Goal: Answer question/provide support: Share knowledge or assist other users

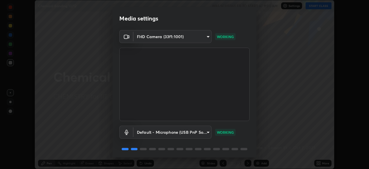
scroll to position [20, 0]
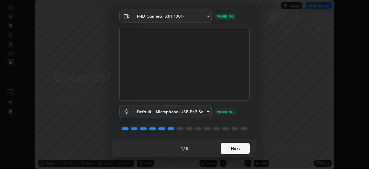
click at [223, 149] on button "Next" at bounding box center [235, 148] width 29 height 12
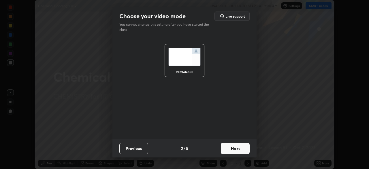
scroll to position [0, 0]
click at [229, 146] on button "Next" at bounding box center [235, 148] width 29 height 12
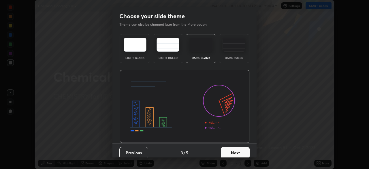
click at [225, 150] on button "Next" at bounding box center [235, 153] width 29 height 12
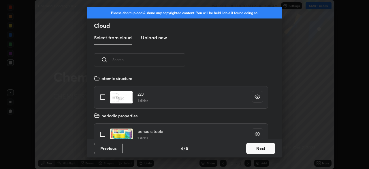
scroll to position [64, 185]
click at [249, 147] on button "Next" at bounding box center [260, 148] width 29 height 12
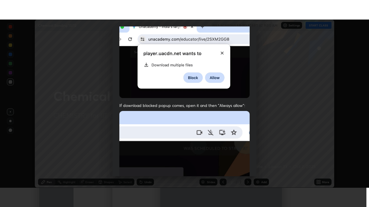
scroll to position [138, 0]
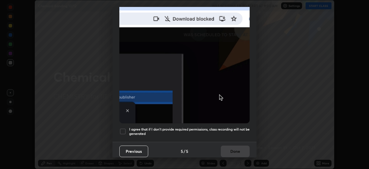
click at [122, 128] on div at bounding box center [122, 131] width 7 height 7
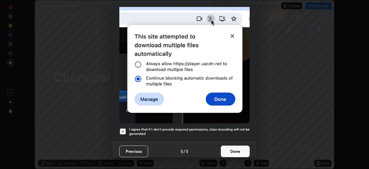
click at [226, 145] on button "Done" at bounding box center [235, 151] width 29 height 12
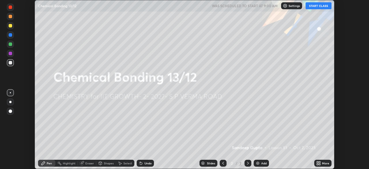
click at [320, 9] on button "START CLASS" at bounding box center [318, 5] width 26 height 7
click at [322, 160] on div "More" at bounding box center [322, 162] width 17 height 7
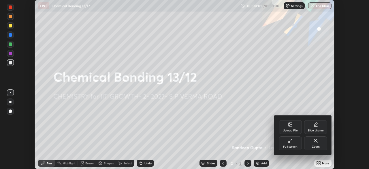
click at [297, 146] on div "Full screen" at bounding box center [290, 146] width 14 height 3
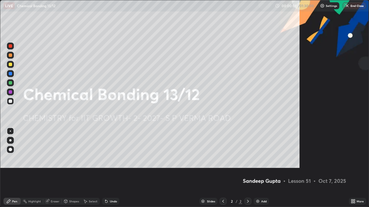
scroll to position [207, 369]
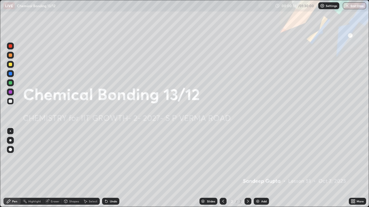
click at [257, 168] on img at bounding box center [257, 201] width 5 height 5
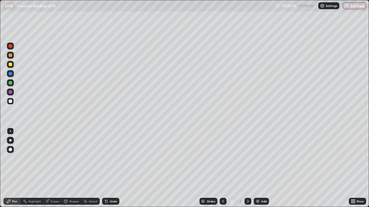
click at [10, 64] on div at bounding box center [10, 64] width 3 height 3
click at [68, 168] on div "Shapes" at bounding box center [72, 201] width 20 height 7
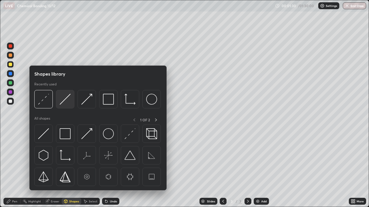
click at [66, 102] on img at bounding box center [65, 99] width 11 height 11
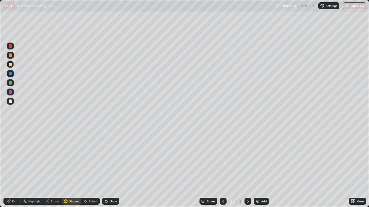
click at [10, 83] on div at bounding box center [10, 82] width 3 height 3
click at [16, 168] on div "Pen" at bounding box center [14, 201] width 5 height 3
click at [73, 168] on div "Shapes" at bounding box center [74, 201] width 10 height 3
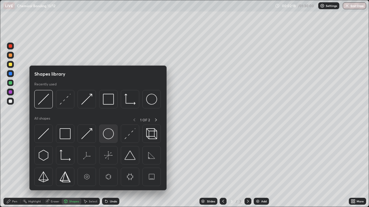
click at [106, 137] on img at bounding box center [108, 133] width 11 height 11
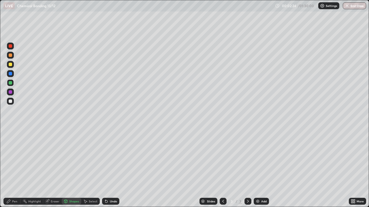
click at [13, 168] on div "Pen" at bounding box center [11, 201] width 17 height 7
click at [10, 102] on div at bounding box center [10, 101] width 3 height 3
click at [52, 168] on div "Eraser" at bounding box center [55, 201] width 9 height 3
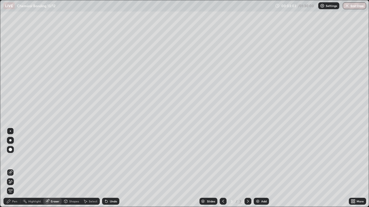
click at [16, 168] on div "Pen" at bounding box center [14, 201] width 5 height 3
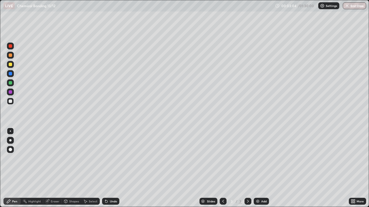
click at [10, 101] on div at bounding box center [10, 101] width 3 height 3
click at [110, 168] on div "Undo" at bounding box center [110, 201] width 17 height 7
click at [47, 168] on icon at bounding box center [47, 202] width 4 height 4
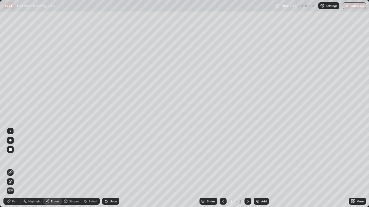
click at [14, 168] on div "Pen" at bounding box center [14, 201] width 5 height 3
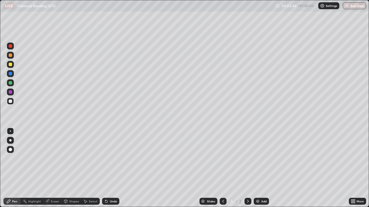
click at [77, 168] on div "Shapes" at bounding box center [72, 201] width 20 height 7
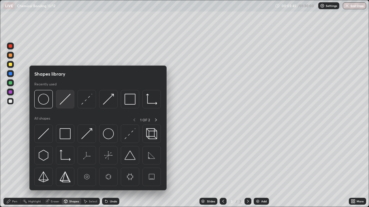
click at [65, 101] on img at bounding box center [65, 99] width 11 height 11
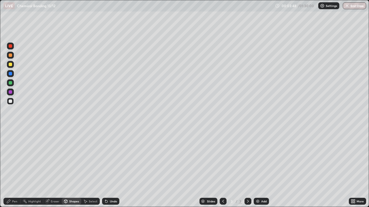
click at [18, 168] on div "Pen" at bounding box center [11, 201] width 17 height 7
click at [264, 168] on div "Add" at bounding box center [263, 201] width 5 height 3
click at [71, 168] on div "Shapes" at bounding box center [74, 201] width 10 height 3
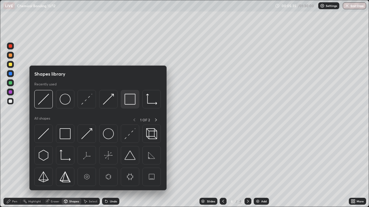
click at [128, 104] on img at bounding box center [129, 99] width 11 height 11
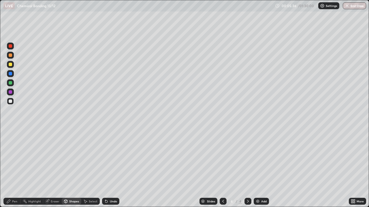
click at [11, 92] on div at bounding box center [10, 91] width 3 height 3
click at [18, 168] on div "Pen" at bounding box center [11, 201] width 17 height 7
click at [14, 102] on div at bounding box center [10, 101] width 7 height 7
click at [262, 168] on div "Add" at bounding box center [263, 201] width 5 height 3
click at [13, 66] on div at bounding box center [10, 64] width 7 height 7
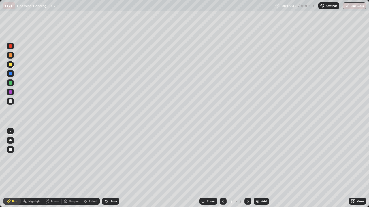
click at [72, 168] on div "Shapes" at bounding box center [74, 201] width 10 height 3
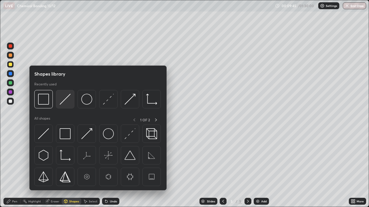
click at [72, 101] on div at bounding box center [65, 99] width 18 height 18
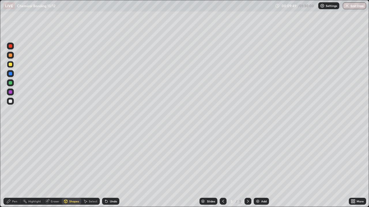
click at [16, 168] on div "Pen" at bounding box center [11, 201] width 17 height 7
click at [11, 101] on div at bounding box center [10, 101] width 3 height 3
click at [73, 168] on div "Shapes" at bounding box center [74, 201] width 10 height 3
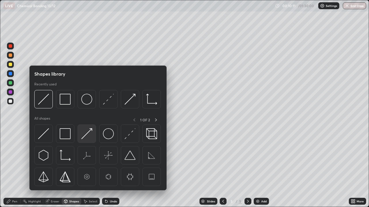
click at [88, 137] on img at bounding box center [86, 133] width 11 height 11
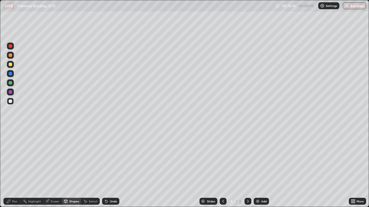
click at [17, 168] on div "Pen" at bounding box center [11, 201] width 17 height 7
click at [71, 168] on div "Shapes" at bounding box center [74, 201] width 10 height 3
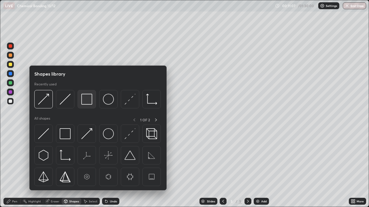
click at [84, 103] on img at bounding box center [86, 99] width 11 height 11
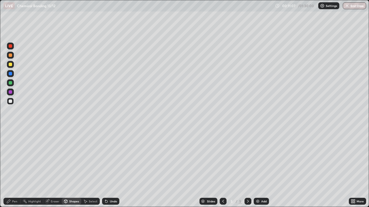
click at [10, 95] on div at bounding box center [10, 92] width 7 height 7
click at [13, 168] on div "Pen" at bounding box center [14, 201] width 5 height 3
click at [9, 103] on div at bounding box center [10, 101] width 3 height 3
click at [105, 168] on icon at bounding box center [106, 202] width 2 height 2
click at [107, 168] on icon at bounding box center [106, 201] width 5 height 5
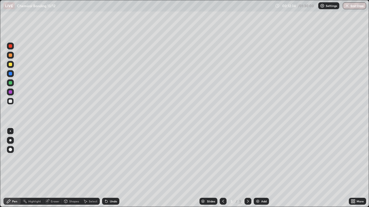
click at [12, 84] on div at bounding box center [10, 82] width 3 height 3
click at [267, 168] on div "Add" at bounding box center [260, 201] width 15 height 7
click at [11, 101] on div at bounding box center [10, 101] width 3 height 3
click at [12, 85] on div at bounding box center [10, 83] width 7 height 7
click at [223, 168] on icon at bounding box center [223, 201] width 5 height 5
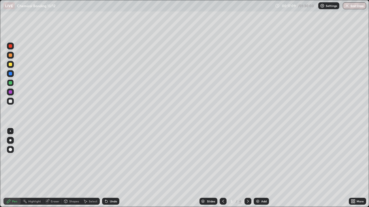
click at [247, 168] on icon at bounding box center [247, 201] width 5 height 5
click at [258, 168] on img at bounding box center [257, 201] width 5 height 5
click at [74, 168] on div "Shapes" at bounding box center [72, 201] width 20 height 7
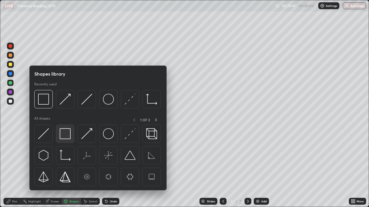
click at [67, 137] on img at bounding box center [65, 133] width 11 height 11
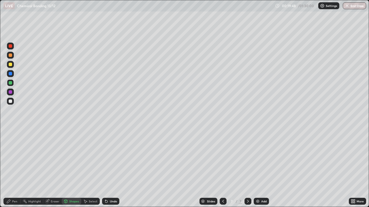
click at [12, 94] on div at bounding box center [10, 92] width 7 height 7
click at [13, 168] on div "Pen" at bounding box center [14, 201] width 5 height 3
click at [11, 99] on div at bounding box center [10, 101] width 7 height 7
click at [12, 66] on div at bounding box center [10, 64] width 7 height 7
click at [107, 168] on icon at bounding box center [106, 201] width 5 height 5
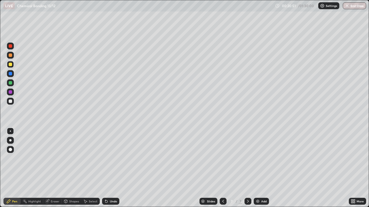
click at [106, 168] on icon at bounding box center [106, 202] width 2 height 2
click at [11, 82] on div at bounding box center [10, 82] width 3 height 3
click at [9, 65] on div at bounding box center [10, 64] width 3 height 3
click at [12, 81] on div at bounding box center [10, 83] width 7 height 7
click at [256, 168] on img at bounding box center [257, 201] width 5 height 5
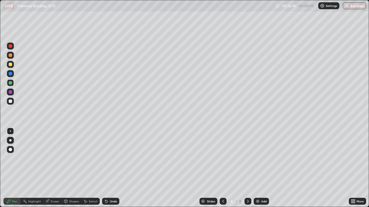
click at [11, 103] on div at bounding box center [10, 101] width 7 height 7
click at [72, 168] on div "Shapes" at bounding box center [74, 201] width 10 height 3
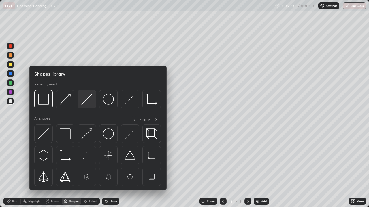
click at [87, 105] on img at bounding box center [86, 99] width 11 height 11
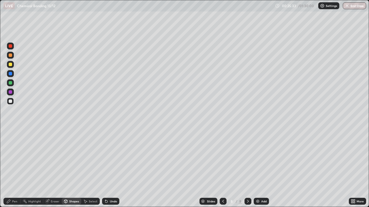
click at [11, 101] on div at bounding box center [10, 101] width 3 height 3
click at [11, 168] on div "Pen" at bounding box center [11, 201] width 17 height 7
click at [72, 168] on div "Shapes" at bounding box center [74, 201] width 10 height 3
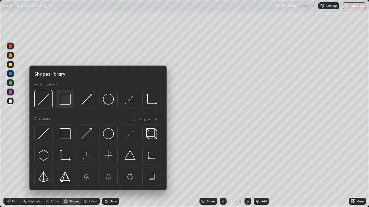
click at [66, 102] on img at bounding box center [65, 99] width 11 height 11
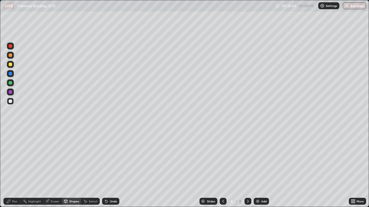
click at [10, 83] on div at bounding box center [10, 82] width 3 height 3
click at [15, 168] on div "Pen" at bounding box center [14, 201] width 5 height 3
click at [11, 102] on div at bounding box center [10, 101] width 3 height 3
click at [10, 65] on div at bounding box center [10, 64] width 3 height 3
click at [13, 84] on div at bounding box center [10, 83] width 7 height 7
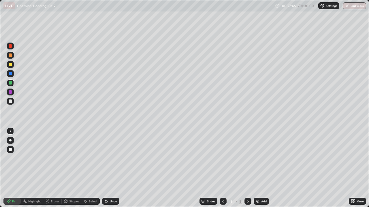
click at [12, 99] on div at bounding box center [10, 101] width 7 height 7
click at [106, 168] on icon at bounding box center [106, 201] width 5 height 5
click at [261, 168] on div "Add" at bounding box center [263, 201] width 5 height 3
click at [10, 65] on div at bounding box center [10, 64] width 3 height 3
click at [108, 168] on div "Undo" at bounding box center [110, 201] width 17 height 7
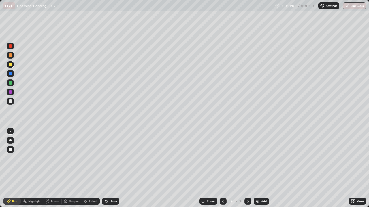
click at [75, 168] on div "Shapes" at bounding box center [74, 201] width 10 height 3
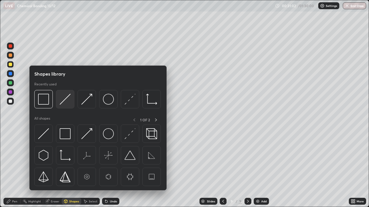
click at [65, 99] on img at bounding box center [65, 99] width 11 height 11
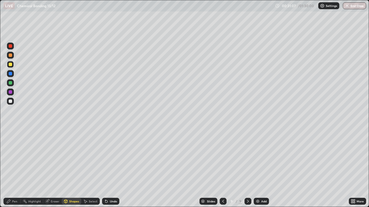
click at [16, 168] on div "Pen" at bounding box center [11, 201] width 17 height 7
click at [10, 101] on div at bounding box center [10, 101] width 3 height 3
click at [76, 168] on div "Shapes" at bounding box center [74, 201] width 10 height 3
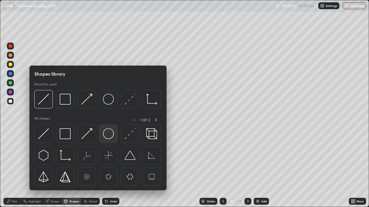
click at [109, 135] on img at bounding box center [108, 133] width 11 height 11
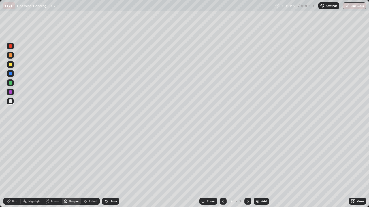
click at [14, 168] on div "Pen" at bounding box center [14, 201] width 5 height 3
click at [75, 168] on div "Shapes" at bounding box center [74, 201] width 10 height 3
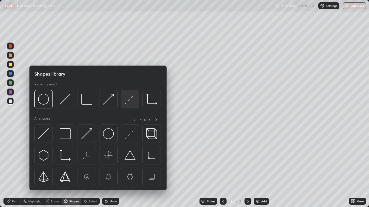
click at [128, 101] on img at bounding box center [129, 99] width 11 height 11
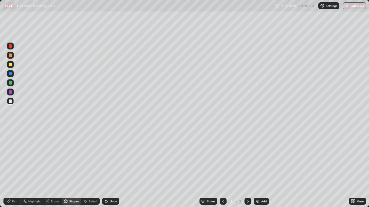
click at [11, 83] on div at bounding box center [10, 82] width 3 height 3
click at [15, 168] on div "Pen" at bounding box center [14, 201] width 5 height 3
click at [74, 168] on div "Shapes" at bounding box center [74, 201] width 10 height 3
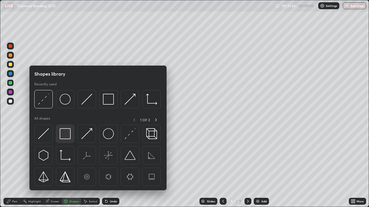
click at [65, 138] on img at bounding box center [65, 133] width 11 height 11
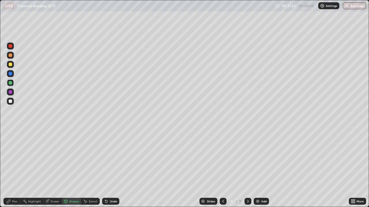
click at [66, 168] on icon at bounding box center [65, 201] width 3 height 1
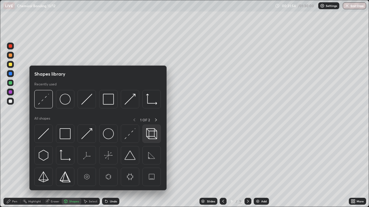
click at [151, 134] on img at bounding box center [151, 133] width 11 height 11
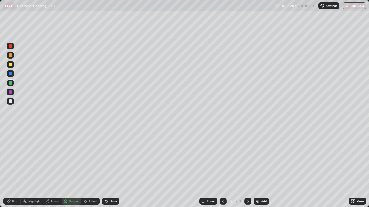
click at [73, 168] on div "Shapes" at bounding box center [72, 201] width 20 height 7
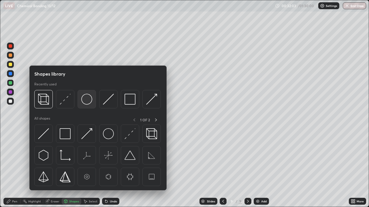
click at [90, 105] on img at bounding box center [86, 99] width 11 height 11
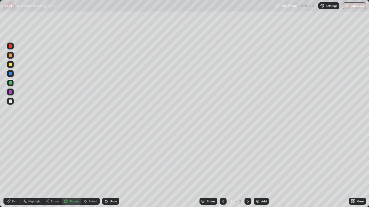
click at [10, 103] on div at bounding box center [10, 101] width 3 height 3
click at [10, 64] on div at bounding box center [10, 64] width 3 height 3
click at [13, 168] on div "Pen" at bounding box center [14, 201] width 5 height 3
click at [265, 168] on div "Add" at bounding box center [263, 201] width 5 height 3
click at [10, 101] on div at bounding box center [10, 101] width 3 height 3
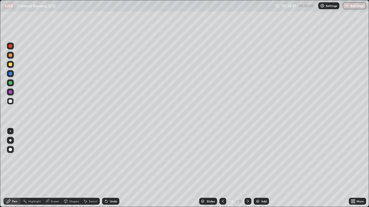
click at [11, 82] on div at bounding box center [10, 82] width 3 height 3
click at [223, 168] on div at bounding box center [222, 201] width 7 height 7
click at [247, 168] on icon at bounding box center [247, 201] width 5 height 5
click at [12, 65] on div at bounding box center [10, 64] width 3 height 3
click at [11, 83] on div at bounding box center [10, 82] width 3 height 3
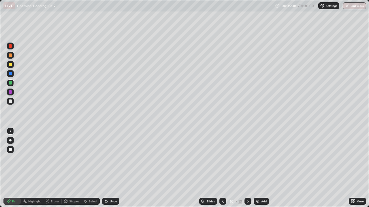
click at [54, 168] on div "Eraser" at bounding box center [55, 201] width 9 height 3
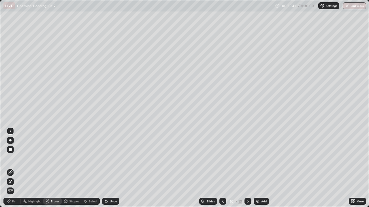
click at [11, 168] on div "Pen" at bounding box center [11, 201] width 17 height 7
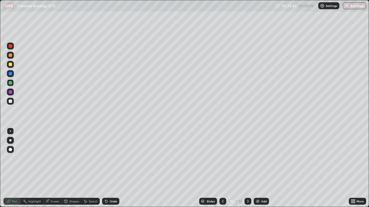
click at [11, 83] on div at bounding box center [10, 82] width 3 height 3
click at [220, 168] on div at bounding box center [222, 201] width 7 height 7
click at [87, 168] on icon at bounding box center [85, 201] width 5 height 5
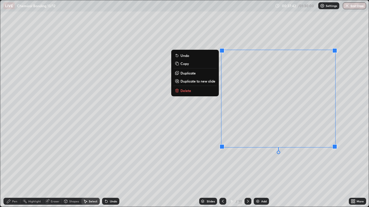
click at [198, 92] on button "Delete" at bounding box center [194, 90] width 43 height 7
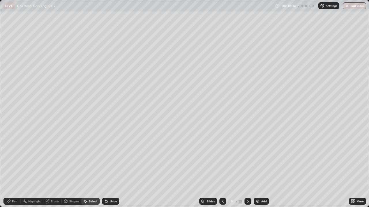
click at [247, 168] on icon at bounding box center [247, 201] width 5 height 5
click at [51, 168] on div "Eraser" at bounding box center [55, 201] width 9 height 3
click at [14, 168] on div "Pen" at bounding box center [14, 201] width 5 height 3
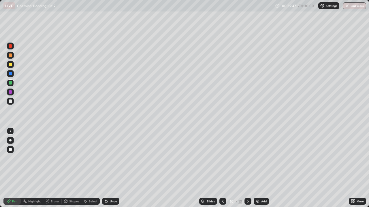
click at [10, 65] on div at bounding box center [10, 64] width 3 height 3
click at [256, 168] on img at bounding box center [257, 201] width 5 height 5
click at [11, 102] on div at bounding box center [10, 101] width 3 height 3
click at [72, 168] on div "Shapes" at bounding box center [72, 201] width 20 height 7
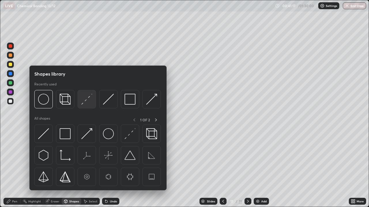
click at [85, 100] on img at bounding box center [86, 99] width 11 height 11
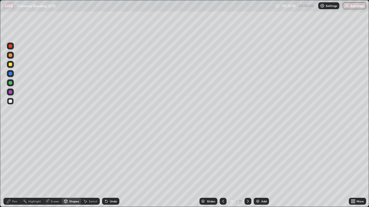
click at [11, 84] on div at bounding box center [10, 82] width 3 height 3
click at [14, 168] on div "Pen" at bounding box center [11, 201] width 17 height 7
click at [10, 100] on div at bounding box center [10, 101] width 3 height 3
click at [11, 83] on div at bounding box center [10, 82] width 3 height 3
click at [11, 102] on div at bounding box center [10, 101] width 3 height 3
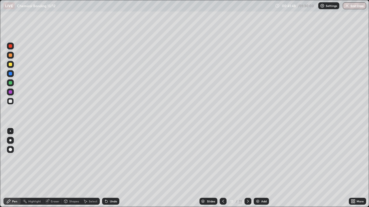
click at [105, 168] on icon at bounding box center [106, 202] width 2 height 2
click at [11, 64] on div at bounding box center [10, 64] width 3 height 3
click at [10, 101] on div at bounding box center [10, 101] width 3 height 3
click at [11, 84] on div at bounding box center [10, 82] width 3 height 3
click at [10, 100] on div at bounding box center [10, 101] width 3 height 3
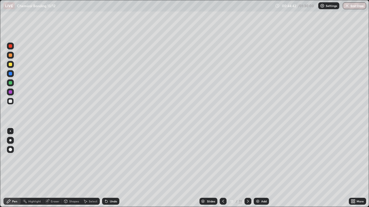
click at [9, 62] on div at bounding box center [10, 64] width 7 height 7
click at [255, 168] on img at bounding box center [257, 201] width 5 height 5
click at [11, 103] on div at bounding box center [10, 101] width 3 height 3
click at [114, 168] on div "Undo" at bounding box center [113, 201] width 7 height 3
click at [9, 83] on div at bounding box center [10, 82] width 3 height 3
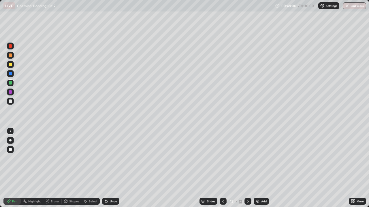
click at [223, 168] on icon at bounding box center [223, 201] width 5 height 5
click at [110, 168] on div "Undo" at bounding box center [113, 201] width 7 height 3
click at [109, 168] on div "Undo" at bounding box center [110, 201] width 17 height 7
click at [11, 92] on div at bounding box center [10, 91] width 3 height 3
click at [115, 168] on div "Undo" at bounding box center [113, 201] width 7 height 3
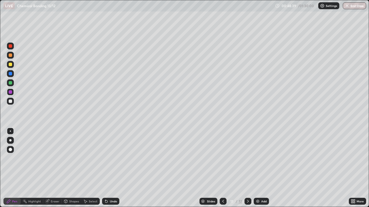
click at [114, 168] on div "Undo" at bounding box center [113, 201] width 7 height 3
click at [113, 168] on div "Undo" at bounding box center [113, 201] width 7 height 3
click at [250, 168] on div at bounding box center [247, 202] width 7 height 12
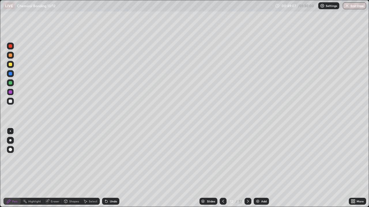
click at [11, 65] on div at bounding box center [10, 64] width 3 height 3
click at [74, 168] on div "Shapes" at bounding box center [74, 201] width 10 height 3
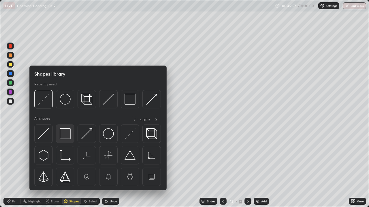
click at [68, 136] on img at bounding box center [65, 133] width 11 height 11
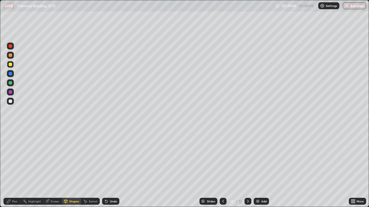
click at [10, 82] on div at bounding box center [10, 82] width 3 height 3
click at [223, 168] on icon at bounding box center [223, 201] width 5 height 5
click at [248, 168] on icon at bounding box center [247, 201] width 5 height 5
click at [262, 168] on div "Add" at bounding box center [263, 201] width 5 height 3
click at [11, 65] on div at bounding box center [10, 64] width 3 height 3
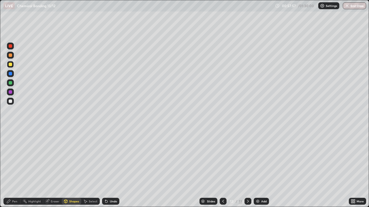
click at [110, 168] on div "Undo" at bounding box center [110, 201] width 17 height 7
click at [12, 168] on div "Pen" at bounding box center [14, 201] width 5 height 3
click at [73, 168] on div "Shapes" at bounding box center [74, 201] width 10 height 3
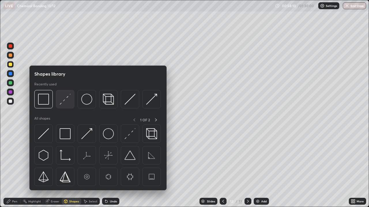
click at [64, 102] on img at bounding box center [65, 99] width 11 height 11
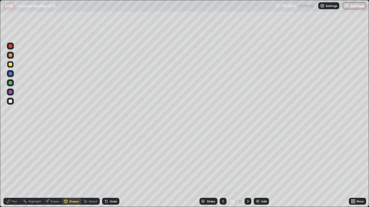
click at [11, 102] on div at bounding box center [10, 101] width 3 height 3
click at [8, 168] on icon at bounding box center [8, 201] width 3 height 3
click at [11, 83] on div at bounding box center [10, 82] width 3 height 3
click at [11, 103] on div at bounding box center [10, 101] width 3 height 3
click at [258, 168] on img at bounding box center [257, 201] width 5 height 5
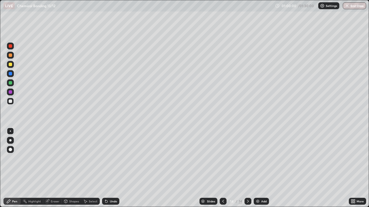
click at [71, 168] on div "Shapes" at bounding box center [74, 201] width 10 height 3
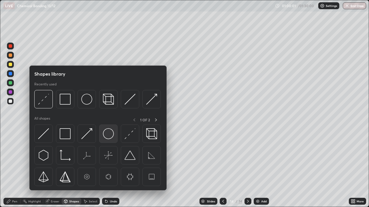
click at [107, 138] on img at bounding box center [108, 133] width 11 height 11
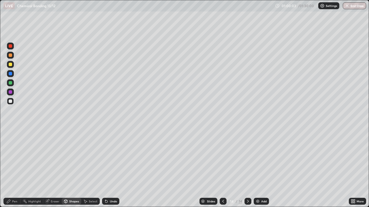
click at [110, 168] on div "Undo" at bounding box center [113, 201] width 7 height 3
click at [112, 168] on div "Undo" at bounding box center [113, 201] width 7 height 3
click at [76, 168] on div "Shapes" at bounding box center [74, 201] width 10 height 3
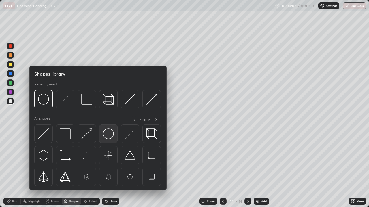
click at [109, 135] on img at bounding box center [108, 133] width 11 height 11
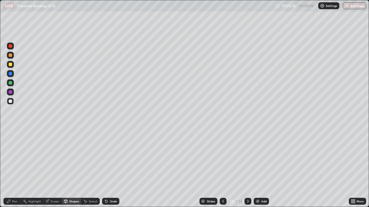
click at [12, 83] on div at bounding box center [10, 82] width 3 height 3
click at [10, 65] on div at bounding box center [10, 64] width 3 height 3
click at [12, 168] on div "Pen" at bounding box center [11, 201] width 17 height 7
click at [11, 82] on div at bounding box center [10, 82] width 3 height 3
click at [70, 168] on div "Shapes" at bounding box center [74, 201] width 10 height 3
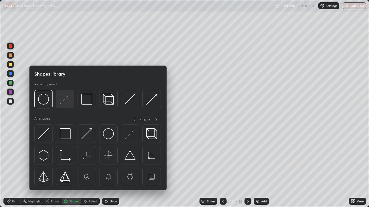
click at [66, 103] on img at bounding box center [65, 99] width 11 height 11
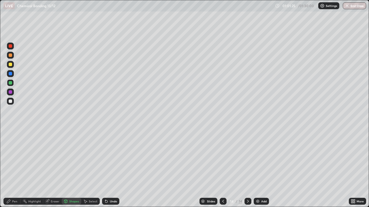
click at [105, 168] on icon at bounding box center [106, 202] width 2 height 2
click at [106, 168] on icon at bounding box center [106, 202] width 2 height 2
click at [105, 168] on icon at bounding box center [106, 202] width 2 height 2
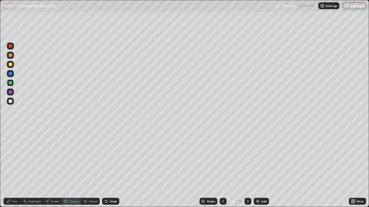
click at [8, 168] on icon at bounding box center [8, 201] width 5 height 5
click at [12, 101] on div at bounding box center [10, 101] width 3 height 3
click at [11, 65] on div at bounding box center [10, 64] width 3 height 3
click at [78, 168] on div "Shapes" at bounding box center [72, 201] width 20 height 7
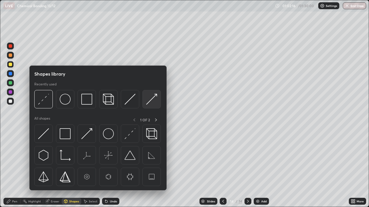
click at [149, 101] on img at bounding box center [151, 99] width 11 height 11
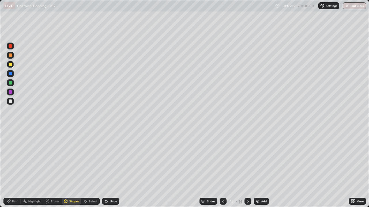
click at [112, 168] on div "Undo" at bounding box center [110, 201] width 17 height 7
click at [15, 168] on div "Pen" at bounding box center [14, 201] width 5 height 3
click at [54, 168] on div "Eraser" at bounding box center [52, 201] width 18 height 7
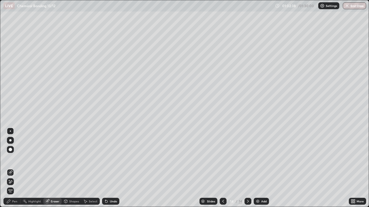
click at [13, 168] on div at bounding box center [10, 181] width 7 height 9
click at [14, 168] on div "Pen" at bounding box center [14, 201] width 5 height 3
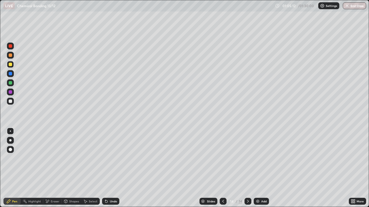
click at [12, 82] on div at bounding box center [10, 82] width 3 height 3
click at [10, 102] on div at bounding box center [10, 101] width 3 height 3
click at [220, 168] on div at bounding box center [223, 201] width 7 height 7
click at [247, 168] on icon at bounding box center [247, 201] width 5 height 5
click at [10, 82] on div at bounding box center [10, 82] width 3 height 3
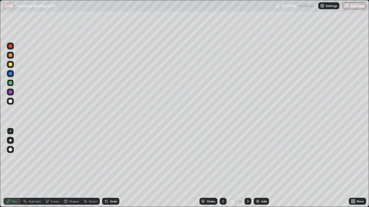
click at [220, 168] on div at bounding box center [223, 202] width 7 height 12
click at [213, 168] on div "Slides" at bounding box center [208, 201] width 18 height 7
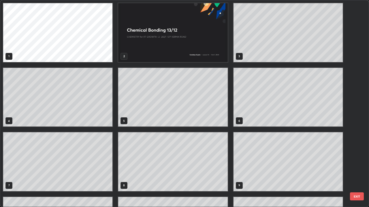
scroll to position [205, 365]
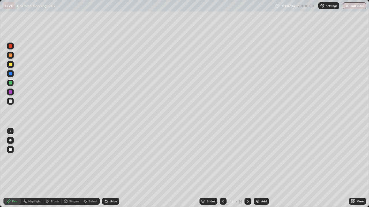
click at [141, 168] on div "Slides 14 / 14 Add" at bounding box center [233, 202] width 229 height 12
click at [147, 168] on div "Slides 14 / 14 Add" at bounding box center [233, 202] width 229 height 12
click at [160, 168] on div "Slides 14 / 14 Add" at bounding box center [233, 202] width 229 height 12
click at [169, 168] on div "Slides 14 / 14 Add" at bounding box center [233, 202] width 229 height 12
click at [11, 84] on div at bounding box center [10, 82] width 3 height 3
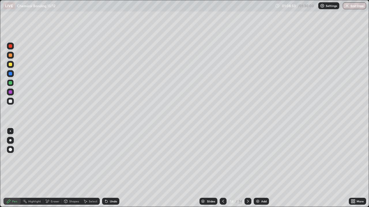
click at [222, 168] on icon at bounding box center [223, 201] width 5 height 5
click at [114, 168] on div "Undo" at bounding box center [113, 201] width 7 height 3
click at [247, 168] on icon at bounding box center [248, 201] width 2 height 3
click at [263, 168] on div "Add" at bounding box center [263, 201] width 5 height 3
click at [225, 168] on div at bounding box center [223, 201] width 7 height 7
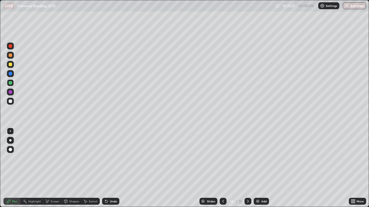
click at [247, 168] on icon at bounding box center [247, 201] width 5 height 5
click at [70, 168] on div "Shapes" at bounding box center [74, 201] width 10 height 3
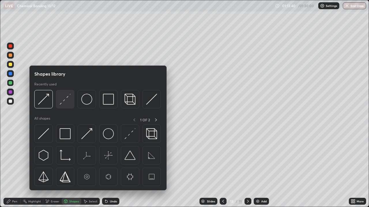
click at [61, 103] on img at bounding box center [65, 99] width 11 height 11
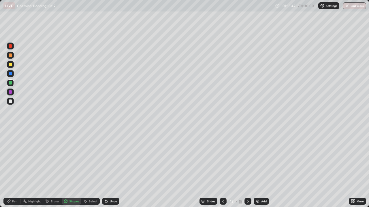
click at [13, 103] on div at bounding box center [10, 101] width 7 height 7
click at [14, 168] on div "Pen" at bounding box center [11, 201] width 17 height 7
click at [12, 66] on div at bounding box center [10, 64] width 3 height 3
click at [224, 168] on icon at bounding box center [223, 201] width 5 height 5
click at [248, 168] on icon at bounding box center [247, 201] width 5 height 5
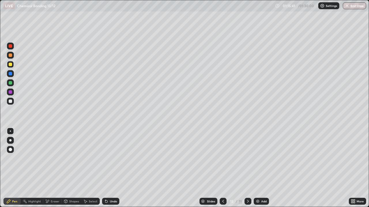
click at [10, 101] on div at bounding box center [10, 101] width 3 height 3
click at [110, 168] on div "Undo" at bounding box center [113, 201] width 7 height 3
click at [261, 168] on div "Add" at bounding box center [263, 201] width 5 height 3
click at [68, 168] on div "Shapes" at bounding box center [72, 201] width 20 height 7
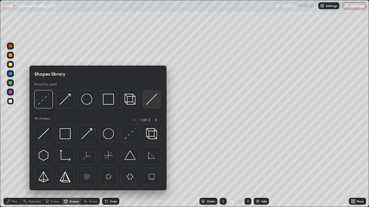
click at [147, 102] on img at bounding box center [151, 99] width 11 height 11
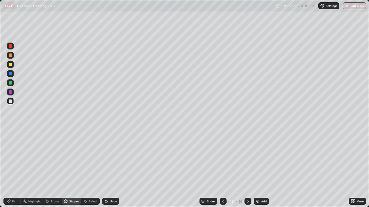
click at [14, 85] on div at bounding box center [10, 83] width 7 height 7
click at [16, 168] on div "Pen" at bounding box center [14, 201] width 5 height 3
click at [12, 102] on div at bounding box center [10, 101] width 3 height 3
click at [11, 64] on div at bounding box center [10, 64] width 3 height 3
click at [266, 168] on div "Add" at bounding box center [260, 201] width 15 height 7
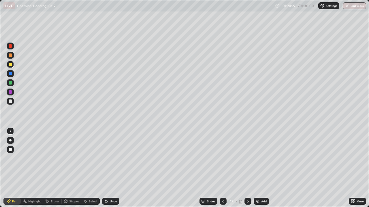
click at [69, 168] on div "Shapes" at bounding box center [74, 201] width 10 height 3
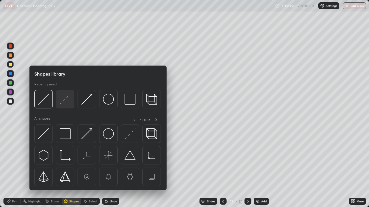
click at [61, 101] on img at bounding box center [65, 99] width 11 height 11
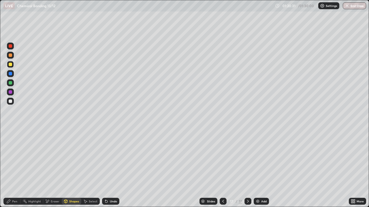
click at [12, 168] on div "Pen" at bounding box center [11, 201] width 17 height 7
click at [11, 101] on div at bounding box center [10, 101] width 3 height 3
click at [13, 83] on div at bounding box center [10, 83] width 7 height 7
click at [222, 168] on icon at bounding box center [223, 201] width 2 height 3
click at [54, 168] on div "Eraser" at bounding box center [52, 201] width 18 height 7
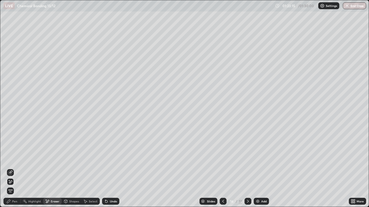
click at [10, 168] on span "Erase all" at bounding box center [10, 191] width 6 height 3
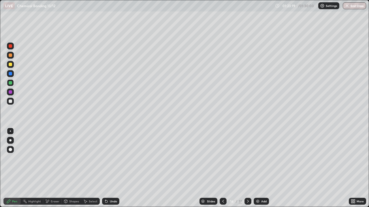
click at [107, 168] on icon at bounding box center [106, 201] width 5 height 5
click at [222, 168] on icon at bounding box center [223, 201] width 2 height 3
click at [247, 168] on icon at bounding box center [247, 201] width 5 height 5
click at [222, 168] on icon at bounding box center [223, 201] width 5 height 5
click at [247, 168] on icon at bounding box center [247, 201] width 5 height 5
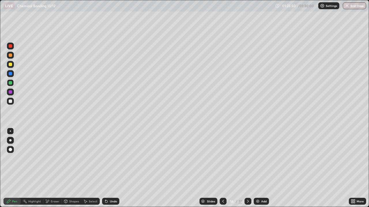
click at [247, 168] on icon at bounding box center [247, 201] width 5 height 5
click at [226, 168] on div at bounding box center [223, 201] width 7 height 7
click at [223, 168] on icon at bounding box center [223, 201] width 2 height 3
click at [245, 168] on div at bounding box center [247, 201] width 7 height 7
click at [11, 101] on div at bounding box center [10, 101] width 3 height 3
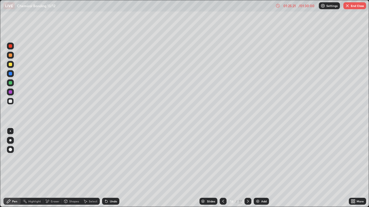
click at [110, 168] on div "Undo" at bounding box center [113, 201] width 7 height 3
click at [306, 5] on div "/ 01:30:00" at bounding box center [306, 5] width 18 height 3
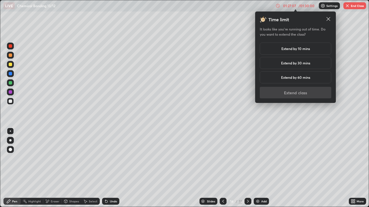
click at [311, 50] on div "Extend by 10 mins" at bounding box center [295, 49] width 71 height 12
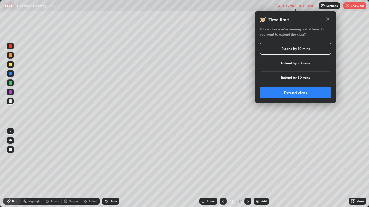
click at [302, 94] on button "Extend class" at bounding box center [295, 93] width 71 height 12
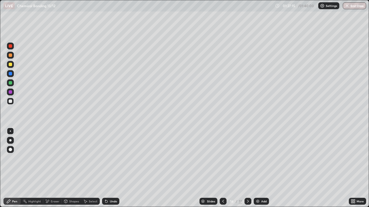
click at [48, 168] on icon at bounding box center [47, 201] width 5 height 5
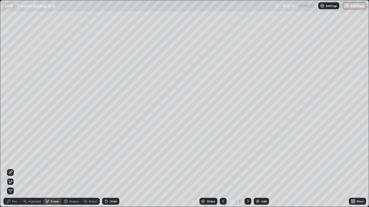
click at [10, 168] on icon at bounding box center [10, 173] width 4 height 4
click at [16, 168] on div "Pen" at bounding box center [14, 201] width 5 height 3
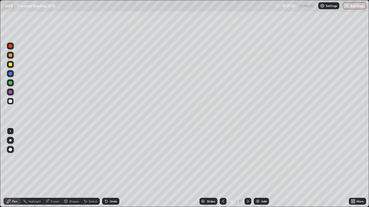
click at [10, 64] on div at bounding box center [10, 64] width 3 height 3
click at [71, 168] on div "Shapes" at bounding box center [74, 201] width 10 height 3
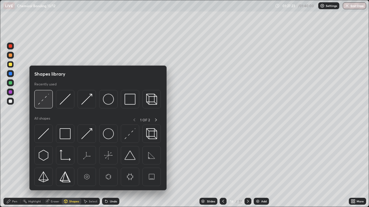
click at [49, 105] on div at bounding box center [43, 99] width 18 height 18
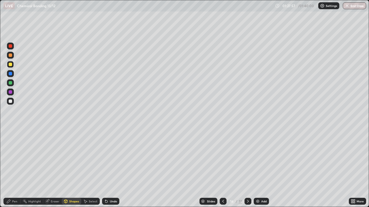
click at [248, 168] on div at bounding box center [247, 202] width 7 height 12
click at [222, 168] on icon at bounding box center [223, 201] width 5 height 5
click at [223, 168] on icon at bounding box center [223, 201] width 2 height 3
click at [351, 7] on button "End Class" at bounding box center [354, 5] width 23 height 7
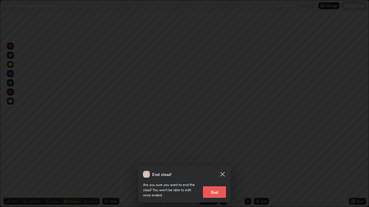
click at [218, 168] on button "End" at bounding box center [214, 193] width 23 height 12
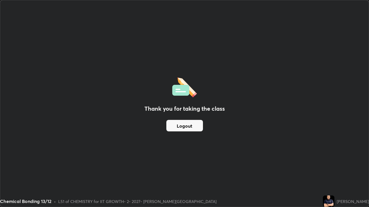
click at [192, 125] on button "Logout" at bounding box center [184, 126] width 37 height 12
